Goal: Transaction & Acquisition: Obtain resource

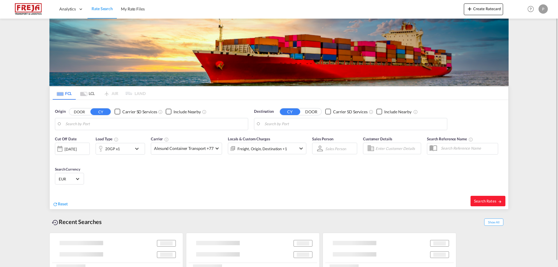
click at [132, 123] on body "Analytics Reports Dashboard Rate Search My Rate Files Analytics" at bounding box center [279, 133] width 558 height 267
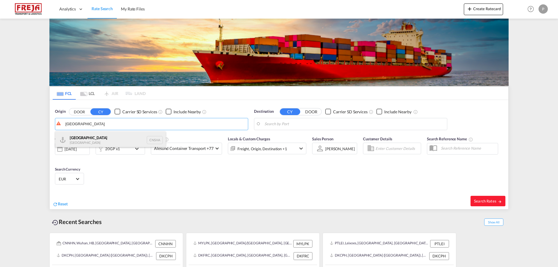
click at [102, 139] on div "Shanghai [GEOGRAPHIC_DATA] CNSHA" at bounding box center [110, 139] width 110 height 17
type input "[GEOGRAPHIC_DATA], [GEOGRAPHIC_DATA]"
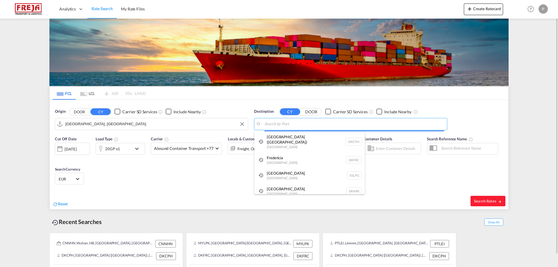
click at [311, 125] on body "Analytics Reports Dashboard Rate Search My Rate Files Analytics" at bounding box center [279, 133] width 558 height 267
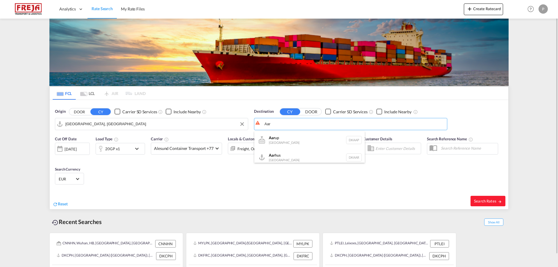
click at [296, 141] on div "Aar up [GEOGRAPHIC_DATA] DKAAP" at bounding box center [309, 139] width 110 height 17
click at [295, 123] on input "Aarup, DKAAP" at bounding box center [354, 124] width 180 height 9
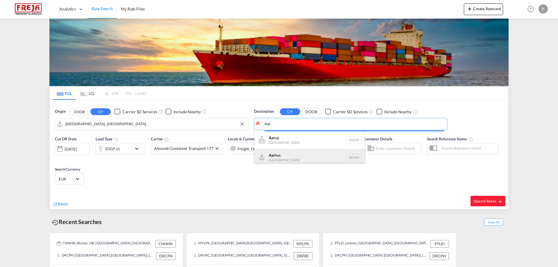
click at [286, 155] on div "Aar hus [GEOGRAPHIC_DATA] [GEOGRAPHIC_DATA]" at bounding box center [309, 157] width 110 height 17
type input "[GEOGRAPHIC_DATA], [GEOGRAPHIC_DATA]"
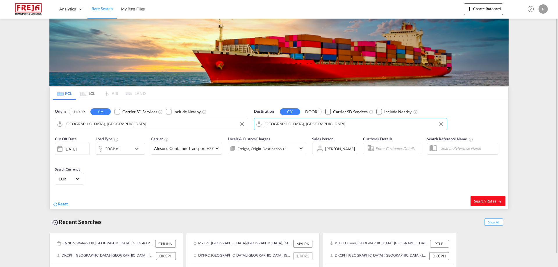
click at [490, 202] on span "Search Rates" at bounding box center [488, 201] width 28 height 5
type input "CNSHA to DKAAR / [DATE]"
